Goal: Check status: Check status

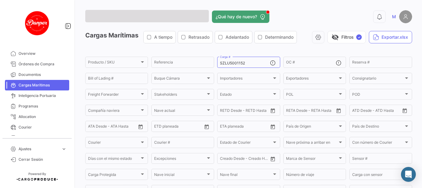
click at [249, 54] on app-list-header "Cargas Marítimas A tiempo Retrasado Adelantado Determinando visibility_off Filt…" at bounding box center [248, 122] width 327 height 182
click at [248, 60] on div "SZLU5001152 Carga #" at bounding box center [245, 62] width 50 height 12
click at [248, 62] on input "SZLU5001152" at bounding box center [245, 63] width 50 height 4
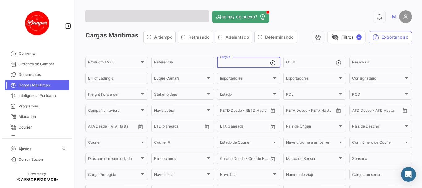
paste input "FBIU5312170"
type input "FBIU5312170"
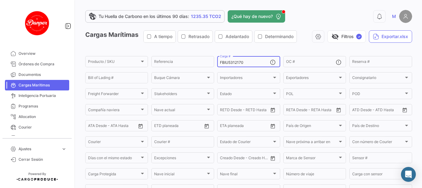
scroll to position [95, 0]
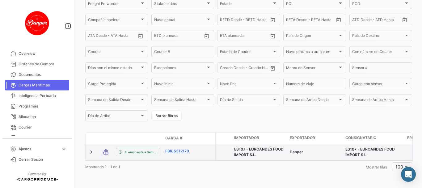
click at [180, 148] on link "FBIU5312170" at bounding box center [181, 151] width 32 height 6
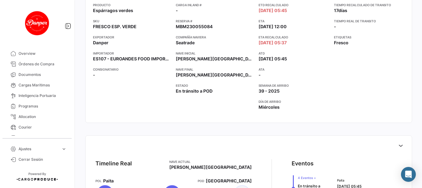
scroll to position [113, 0]
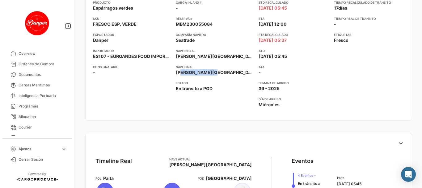
drag, startPoint x: 177, startPoint y: 72, endPoint x: 213, endPoint y: 72, distance: 35.9
click at [213, 72] on span "[PERSON_NAME][GEOGRAPHIC_DATA]" at bounding box center [215, 72] width 78 height 6
click at [222, 72] on app-card-info-value "[PERSON_NAME][GEOGRAPHIC_DATA]" at bounding box center [215, 72] width 78 height 6
drag, startPoint x: 222, startPoint y: 72, endPoint x: 181, endPoint y: 73, distance: 41.4
click at [181, 73] on app-card-info-value "[PERSON_NAME][GEOGRAPHIC_DATA]" at bounding box center [215, 72] width 78 height 6
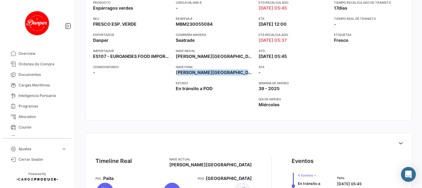
copy span "[PERSON_NAME][GEOGRAPHIC_DATA]"
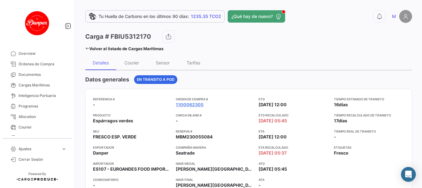
click at [86, 49] on icon at bounding box center [87, 48] width 4 height 4
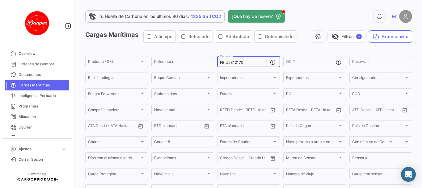
click at [242, 61] on input "FBIU5312170" at bounding box center [245, 62] width 50 height 4
paste input "FBIU5312170"
type input "FBIU5312170"
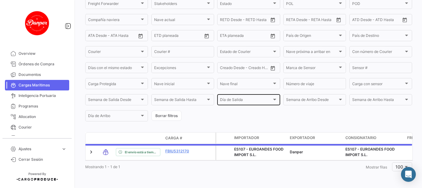
scroll to position [95, 0]
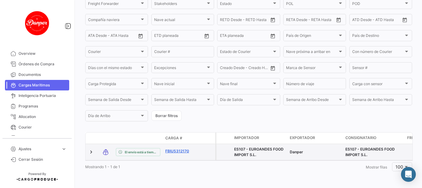
click at [179, 148] on link "FBIU5312170" at bounding box center [181, 151] width 32 height 6
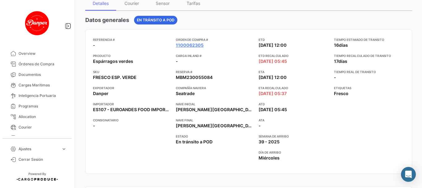
scroll to position [62, 0]
